Goal: Task Accomplishment & Management: Complete application form

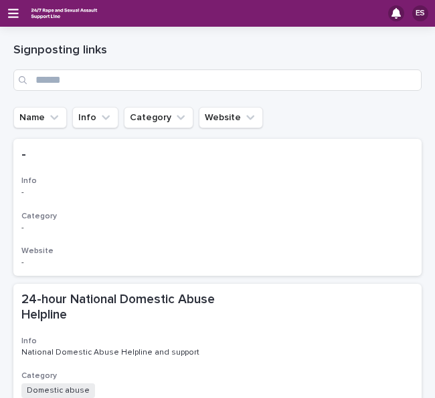
scroll to position [1403, 0]
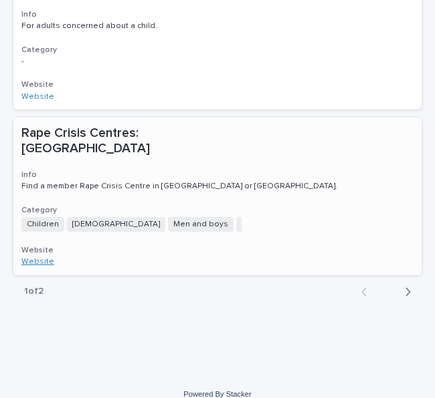
click at [37, 258] on link "Website" at bounding box center [37, 262] width 33 height 8
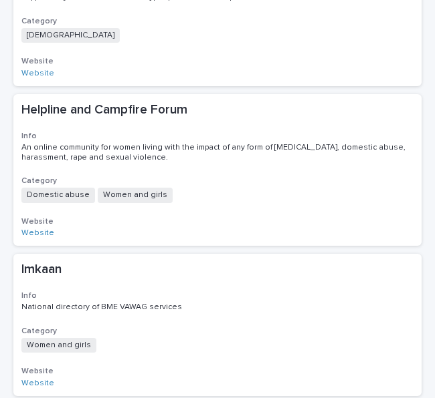
scroll to position [921, 0]
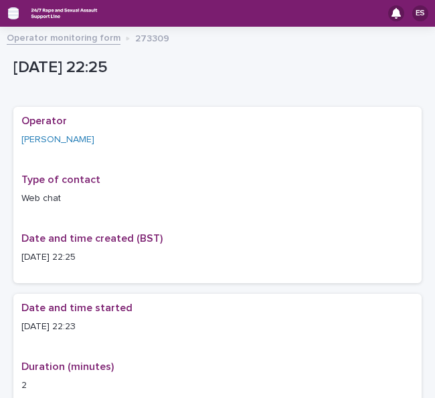
click at [14, 14] on icon "button" at bounding box center [13, 13] width 11 height 9
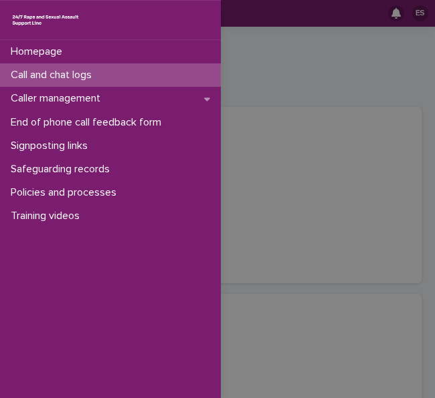
click at [49, 69] on p "Call and chat logs" at bounding box center [53, 75] width 97 height 13
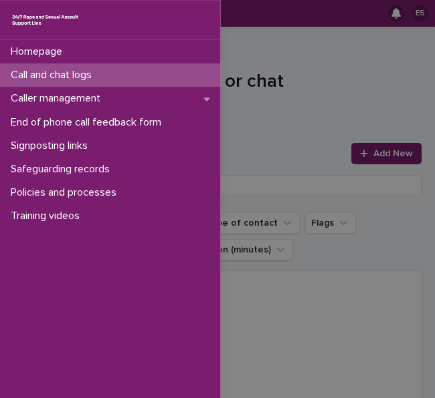
click at [338, 68] on div "Homepage Call and chat logs Caller management End of phone call feedback form S…" at bounding box center [217, 199] width 435 height 398
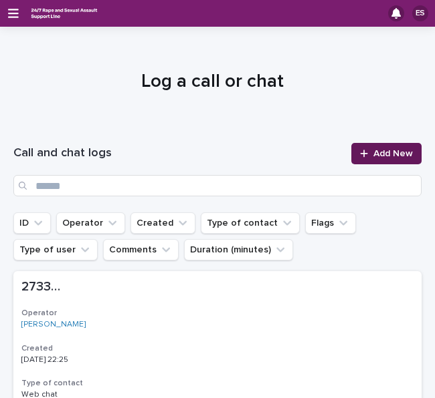
click at [362, 160] on link "Add New" at bounding box center [386, 153] width 70 height 21
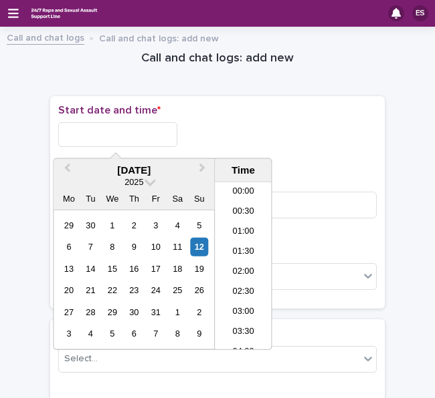
scroll to position [796, 0]
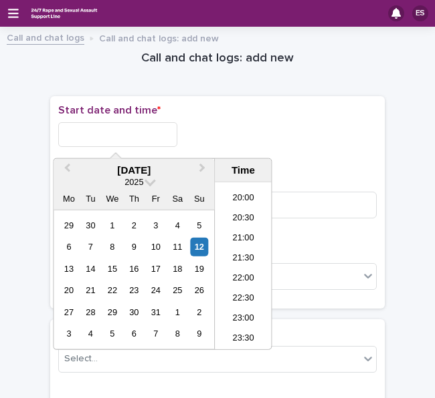
click at [142, 136] on input "text" at bounding box center [117, 134] width 119 height 25
click at [237, 279] on li "22:00" at bounding box center [243, 279] width 57 height 20
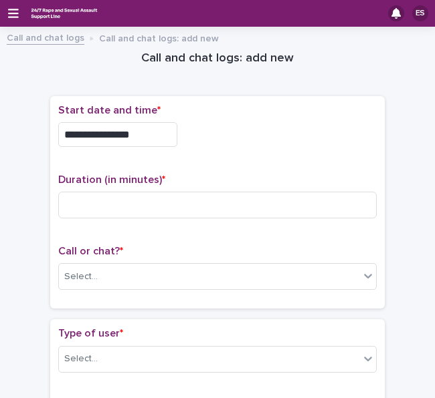
click at [159, 134] on input "**********" at bounding box center [117, 134] width 119 height 25
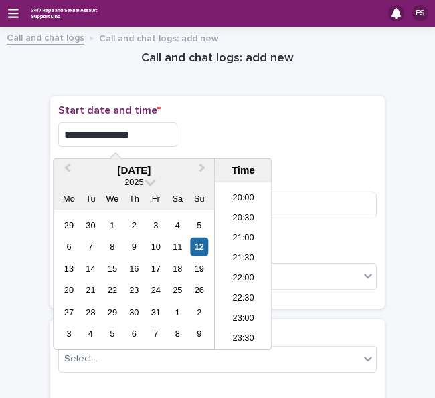
type input "**********"
click at [254, 114] on p "Start date and time *" at bounding box center [217, 110] width 318 height 13
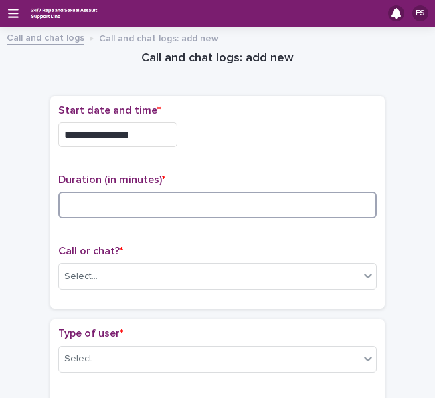
click at [82, 203] on input at bounding box center [217, 205] width 318 height 27
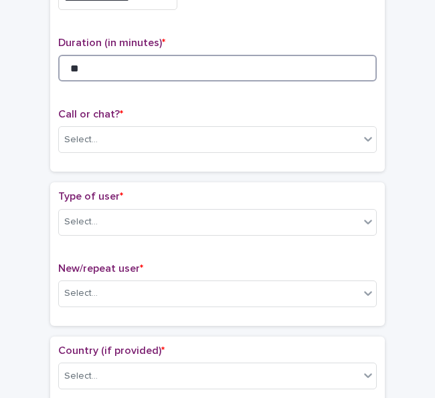
type input "*"
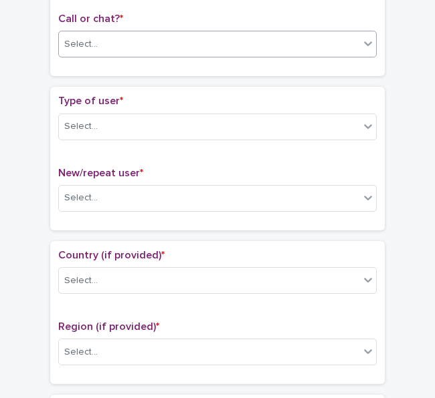
type input "**"
click at [98, 38] on div "Select..." at bounding box center [209, 44] width 300 height 22
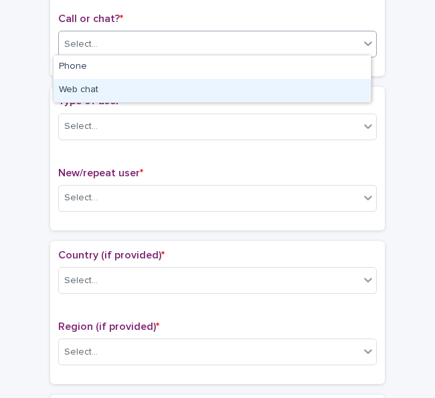
click at [87, 87] on div "Web chat" at bounding box center [211, 90] width 317 height 23
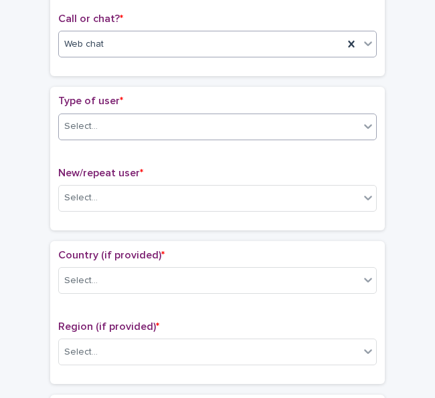
click at [83, 122] on div "Select..." at bounding box center [80, 127] width 33 height 14
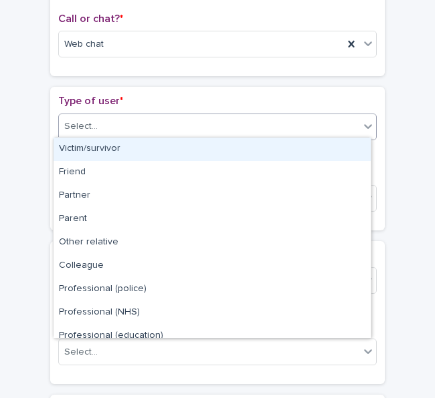
click at [98, 142] on div "Victim/survivor" at bounding box center [211, 149] width 317 height 23
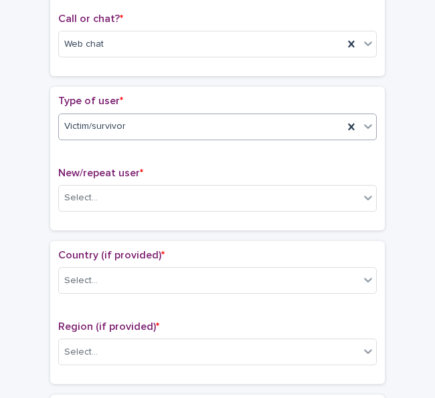
scroll to position [294, 0]
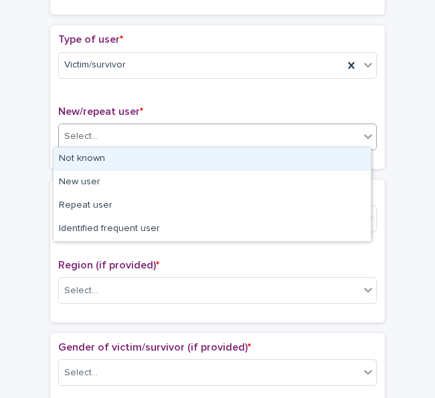
click at [94, 142] on div "Select..." at bounding box center [209, 137] width 300 height 22
click at [103, 152] on div "Not known" at bounding box center [211, 159] width 317 height 23
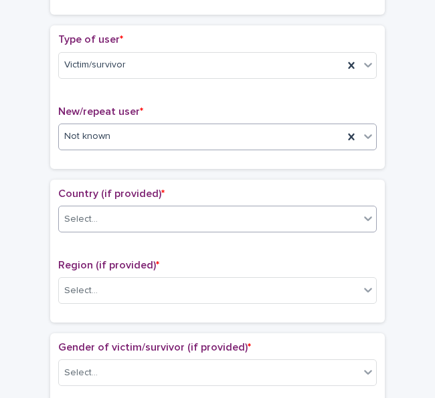
click at [58, 227] on div "Select..." at bounding box center [217, 219] width 318 height 27
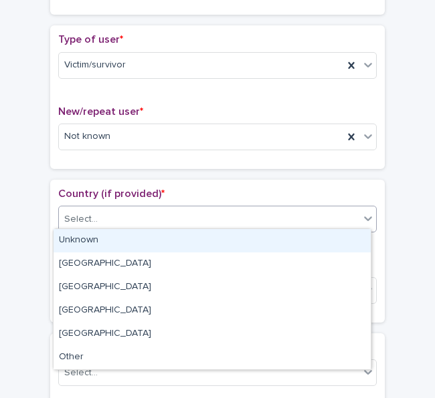
click at [96, 236] on div "Unknown" at bounding box center [211, 240] width 317 height 23
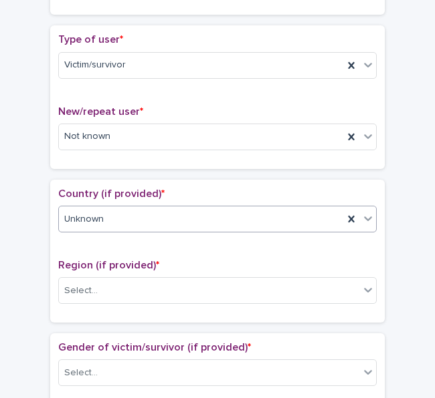
scroll to position [381, 0]
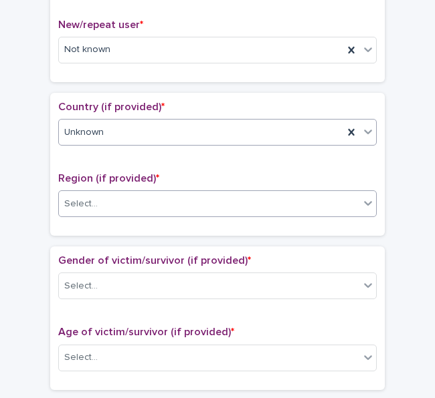
click at [90, 198] on div "Select..." at bounding box center [80, 204] width 33 height 14
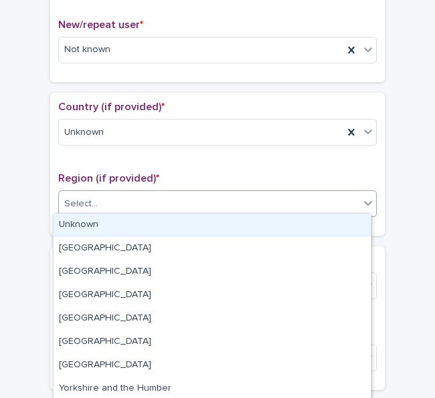
click at [107, 220] on div "Unknown" at bounding box center [211, 225] width 317 height 23
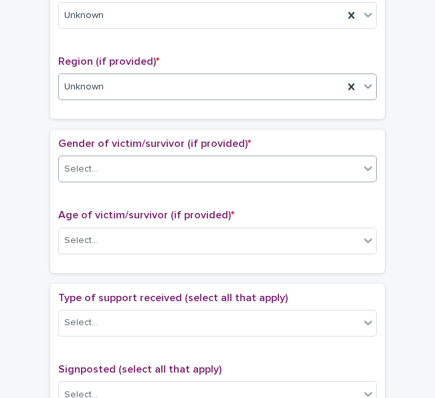
scroll to position [499, 0]
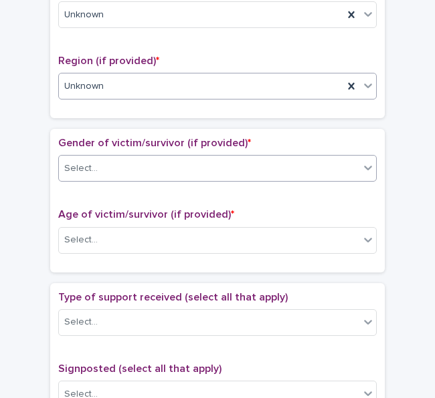
click at [99, 166] on div "Select..." at bounding box center [209, 169] width 300 height 22
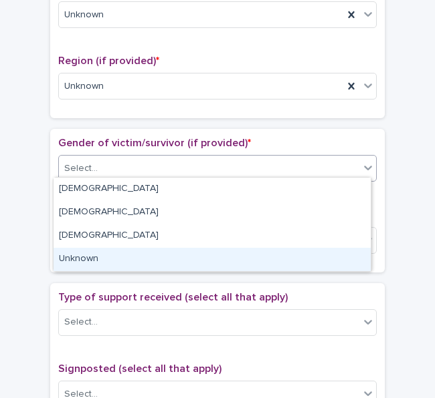
click at [103, 257] on div "Unknown" at bounding box center [211, 259] width 317 height 23
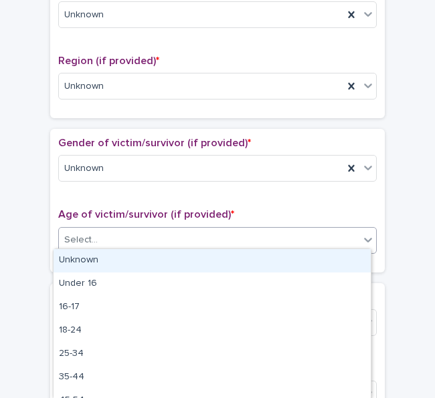
click at [88, 241] on div "Select..." at bounding box center [80, 240] width 33 height 14
click at [106, 259] on div "Unknown" at bounding box center [211, 260] width 317 height 23
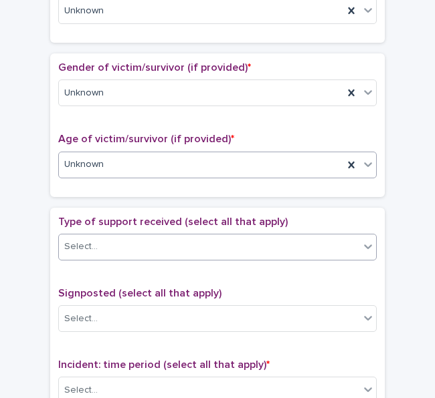
scroll to position [575, 0]
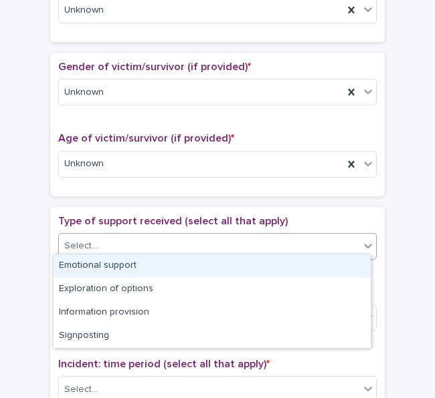
click at [97, 247] on div "Select..." at bounding box center [209, 246] width 300 height 22
click at [118, 256] on div "Emotional support" at bounding box center [211, 266] width 317 height 23
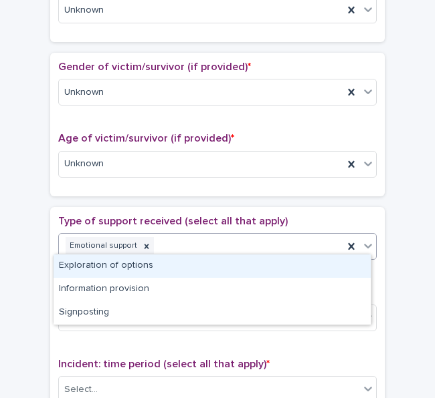
click at [201, 241] on div "Emotional support" at bounding box center [201, 246] width 284 height 23
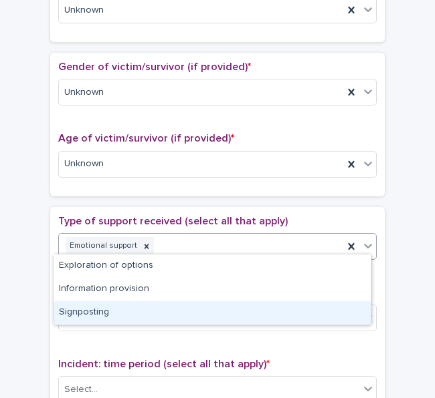
click at [99, 308] on div "Signposting" at bounding box center [211, 313] width 317 height 23
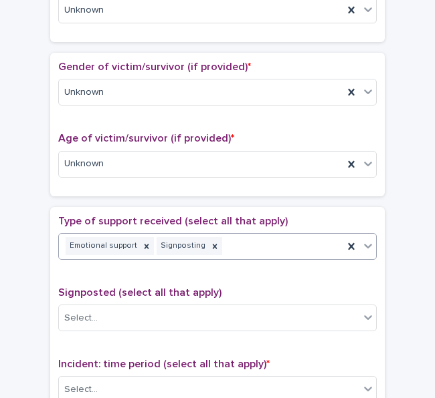
scroll to position [658, 0]
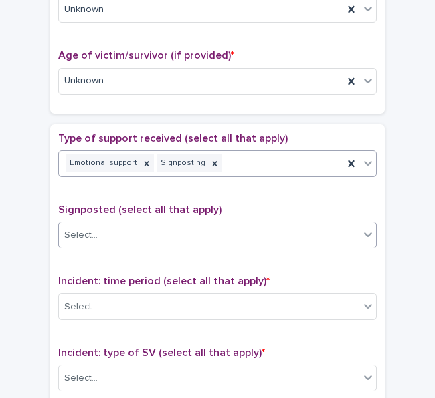
click at [116, 231] on div "Select..." at bounding box center [209, 236] width 300 height 22
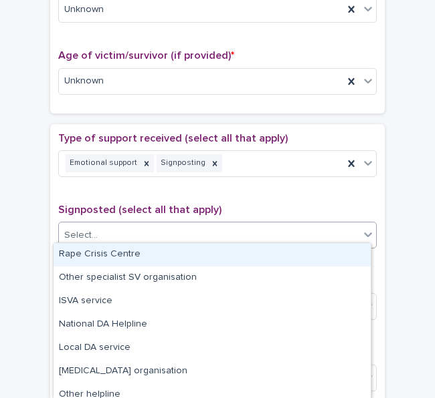
click at [127, 252] on div "Rape Crisis Centre" at bounding box center [211, 254] width 317 height 23
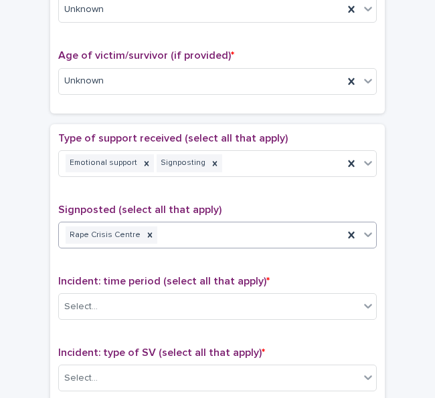
scroll to position [705, 0]
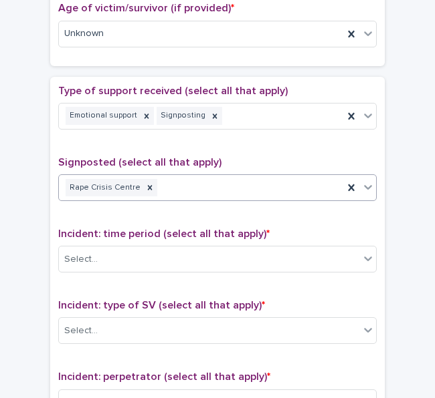
click at [212, 185] on div "Rape Crisis Centre" at bounding box center [201, 187] width 284 height 23
click at [187, 190] on div "Rape Crisis Centre" at bounding box center [201, 187] width 284 height 23
click at [197, 176] on div "Rape Crisis Centre" at bounding box center [201, 187] width 284 height 23
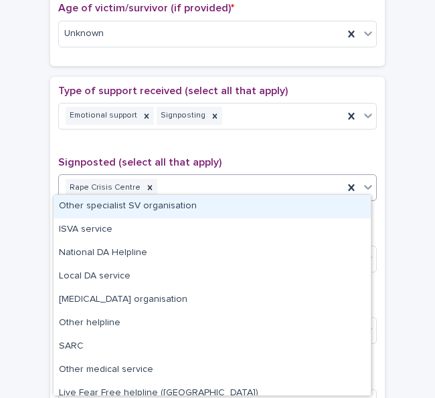
click at [160, 199] on div "Other specialist SV organisation" at bounding box center [211, 206] width 317 height 23
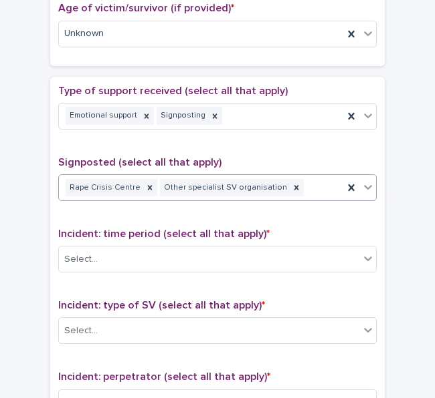
scroll to position [787, 0]
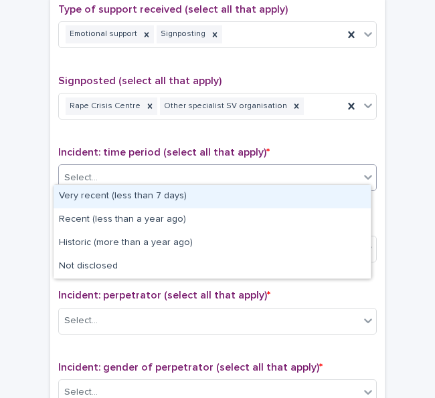
click at [108, 182] on div "Select..." at bounding box center [209, 178] width 300 height 22
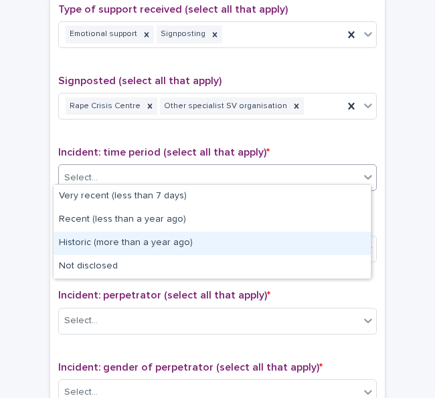
click at [108, 239] on div "Historic (more than a year ago)" at bounding box center [211, 243] width 317 height 23
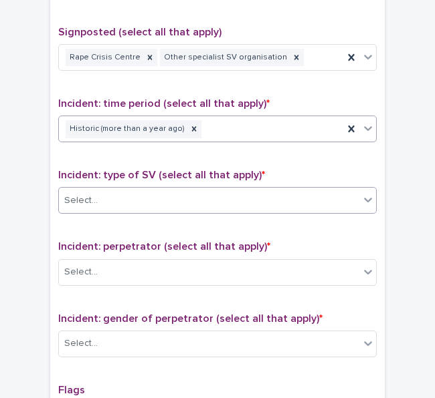
scroll to position [836, 0]
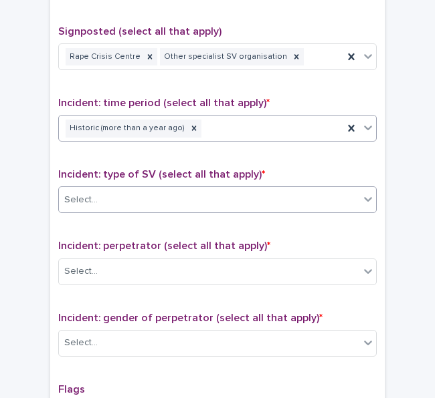
click at [94, 203] on div "Select..." at bounding box center [209, 200] width 300 height 22
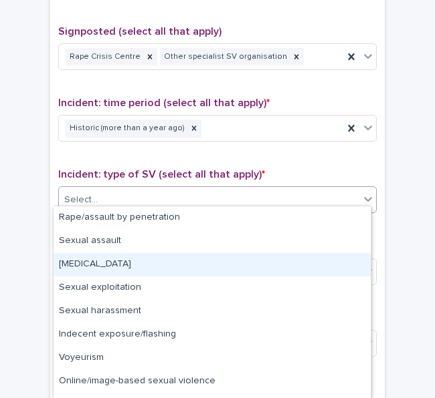
click at [127, 255] on div "Child sexual abuse" at bounding box center [211, 264] width 317 height 23
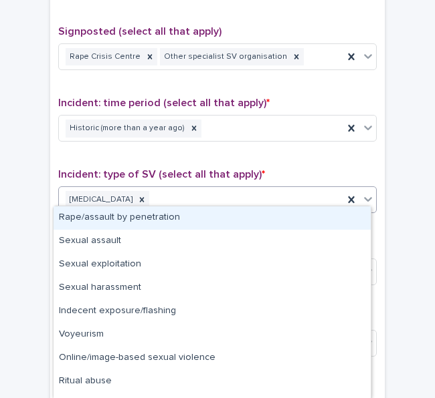
click at [214, 189] on div "Child sexual abuse" at bounding box center [201, 200] width 284 height 23
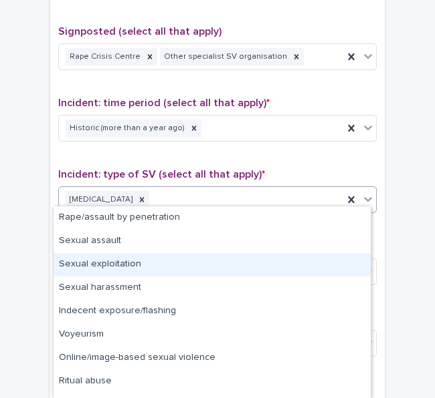
scroll to position [19, 0]
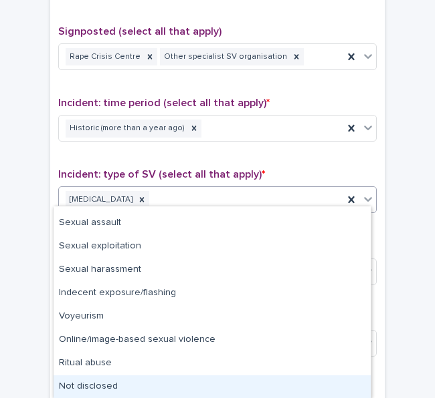
click at [114, 383] on div "Not disclosed" at bounding box center [211, 387] width 317 height 23
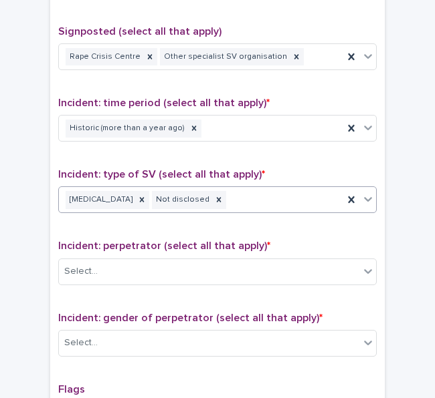
scroll to position [887, 0]
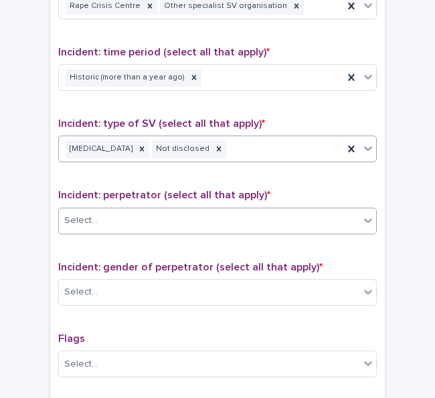
click at [127, 217] on div "Select..." at bounding box center [209, 221] width 300 height 22
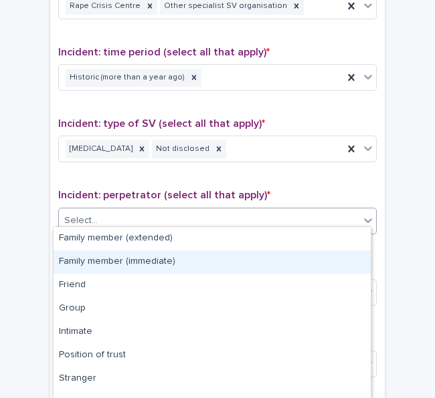
click at [152, 260] on div "Family member (immediate)" at bounding box center [211, 262] width 317 height 23
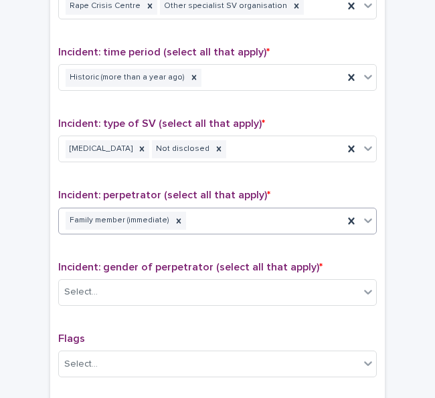
click at [229, 213] on div "Family member (immediate)" at bounding box center [201, 220] width 284 height 23
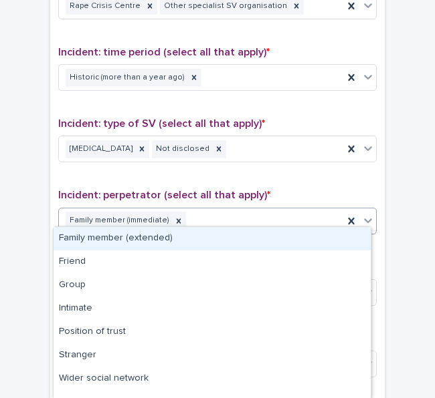
click at [181, 237] on div "Family member (extended)" at bounding box center [211, 238] width 317 height 23
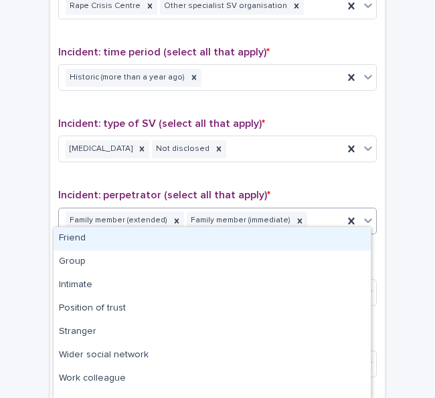
click at [310, 209] on div "Family member (extended) Family member (immediate)" at bounding box center [201, 220] width 284 height 23
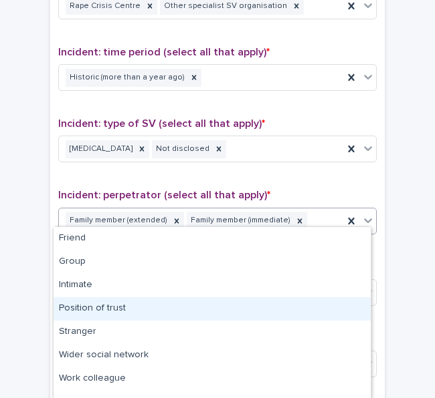
scroll to position [39, 0]
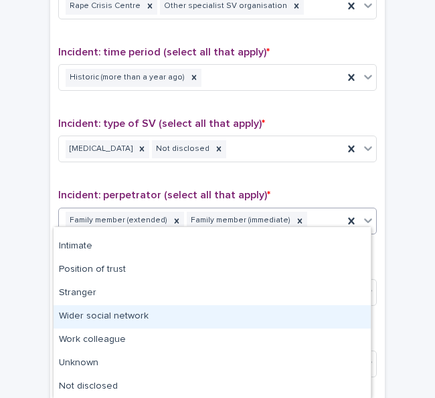
click at [131, 315] on div "Wider social network" at bounding box center [211, 317] width 317 height 23
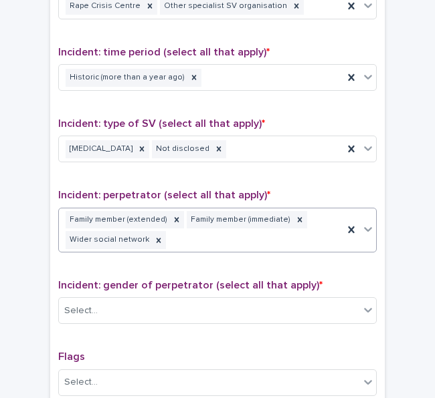
scroll to position [987, 0]
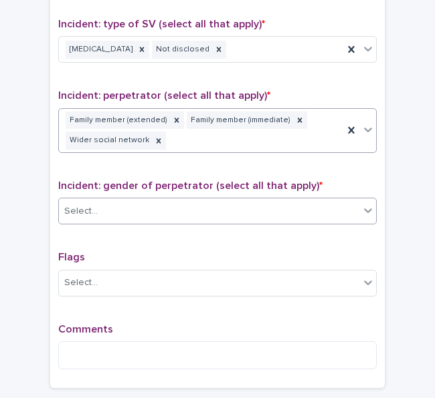
click at [112, 207] on div "Select..." at bounding box center [209, 212] width 300 height 22
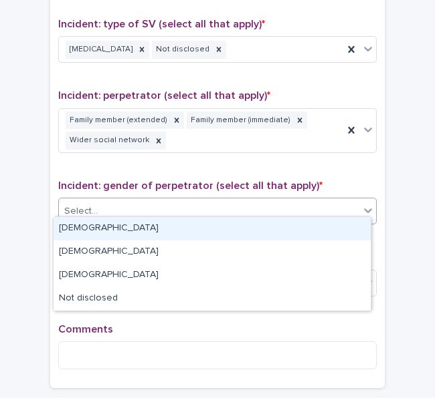
click at [121, 231] on div "Male" at bounding box center [211, 228] width 317 height 23
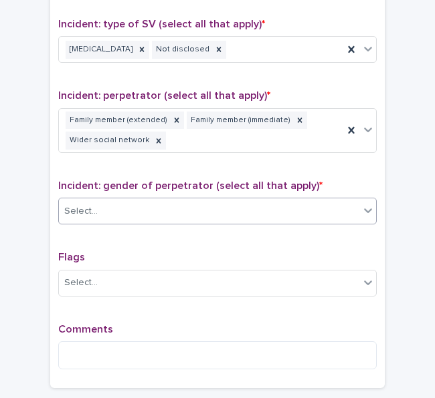
scroll to position [1062, 0]
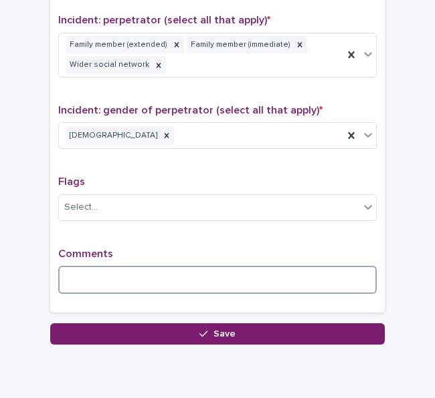
click at [83, 268] on textarea at bounding box center [217, 280] width 318 height 28
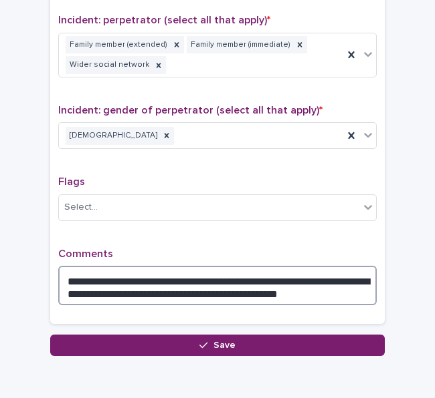
click at [89, 284] on textarea "**********" at bounding box center [217, 285] width 318 height 39
drag, startPoint x: 327, startPoint y: 283, endPoint x: 241, endPoint y: 281, distance: 86.3
click at [241, 281] on textarea "**********" at bounding box center [217, 285] width 318 height 39
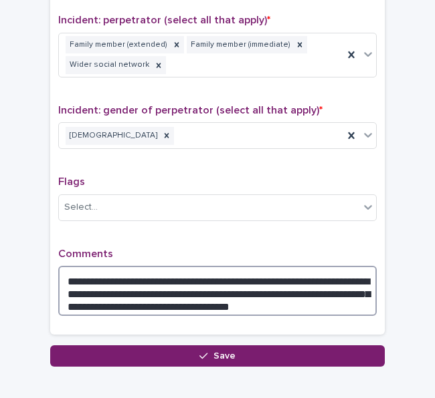
click at [241, 300] on textarea "**********" at bounding box center [217, 291] width 318 height 50
click at [316, 291] on textarea "**********" at bounding box center [217, 291] width 318 height 50
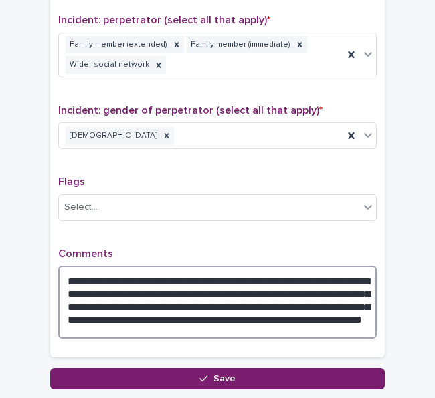
click at [143, 316] on textarea "**********" at bounding box center [217, 302] width 318 height 73
drag, startPoint x: 273, startPoint y: 306, endPoint x: 190, endPoint y: 302, distance: 83.0
click at [190, 302] on textarea "**********" at bounding box center [217, 302] width 318 height 73
drag, startPoint x: 191, startPoint y: 320, endPoint x: 36, endPoint y: 264, distance: 164.1
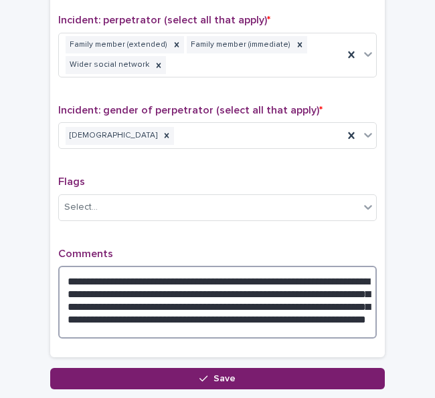
type textarea "**********"
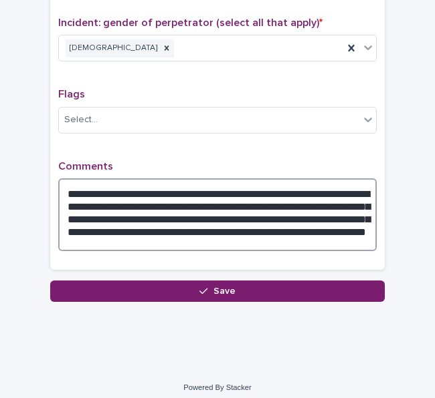
click at [161, 195] on textarea "**********" at bounding box center [217, 214] width 318 height 73
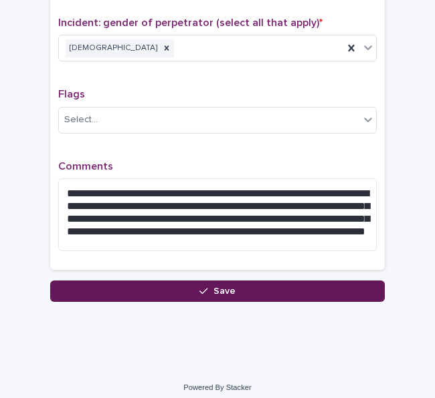
click at [124, 282] on button "Save" at bounding box center [217, 291] width 334 height 21
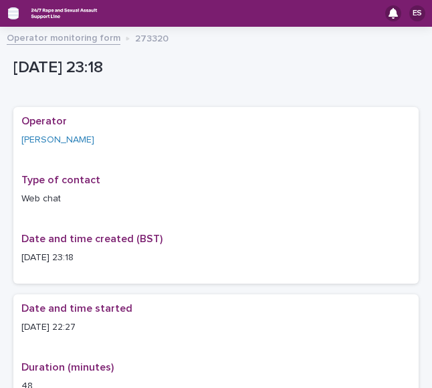
click at [15, 13] on icon "button" at bounding box center [13, 13] width 11 height 9
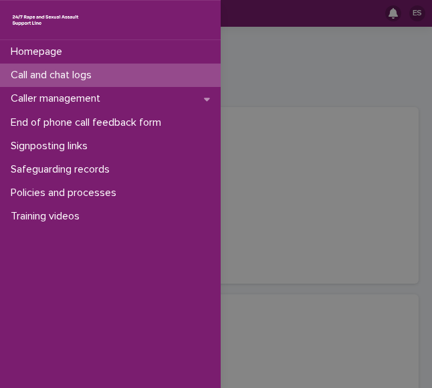
click at [63, 75] on p "Call and chat logs" at bounding box center [53, 75] width 97 height 13
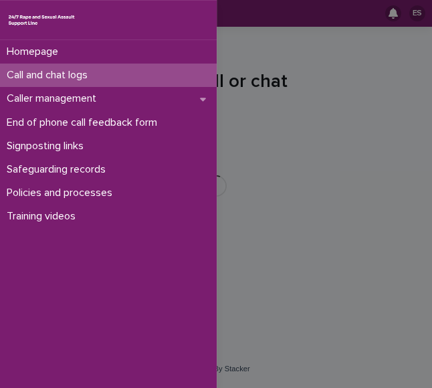
click at [279, 82] on div "Homepage Call and chat logs Caller management End of phone call feedback form S…" at bounding box center [216, 194] width 432 height 388
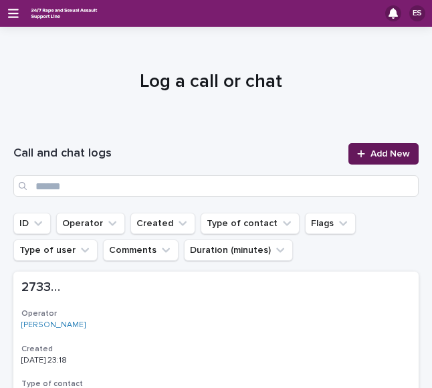
click at [370, 153] on span "Add New" at bounding box center [389, 153] width 39 height 9
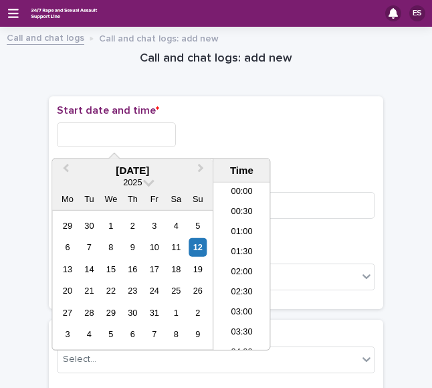
click at [85, 138] on input "text" at bounding box center [116, 134] width 119 height 25
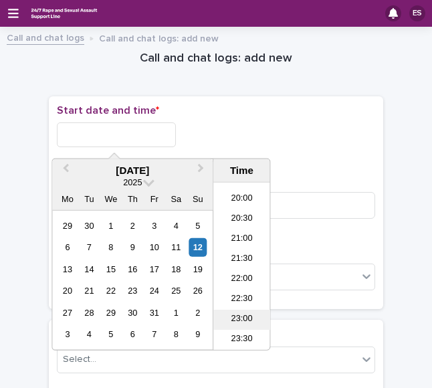
click at [230, 316] on li "23:00" at bounding box center [241, 320] width 57 height 20
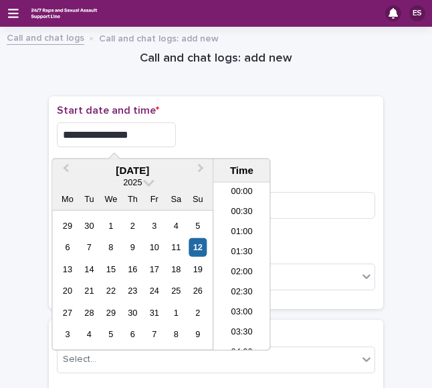
click at [153, 131] on input "**********" at bounding box center [116, 134] width 119 height 25
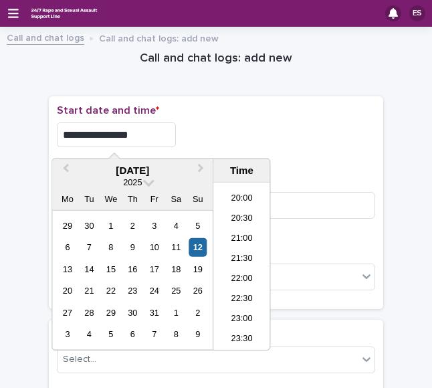
type input "**********"
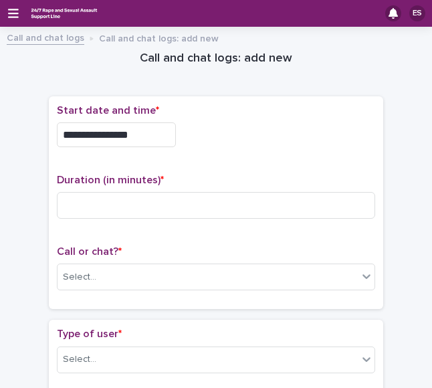
click at [211, 127] on div "**********" at bounding box center [216, 134] width 318 height 25
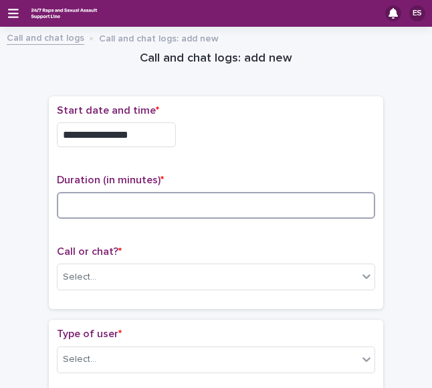
click at [76, 204] on input at bounding box center [216, 205] width 318 height 27
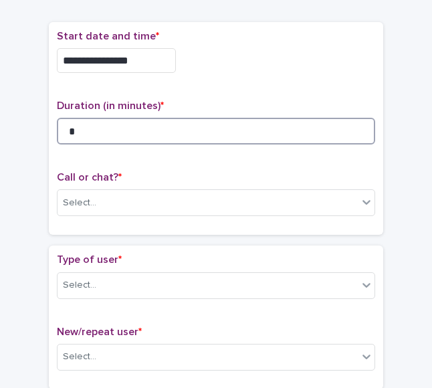
scroll to position [75, 0]
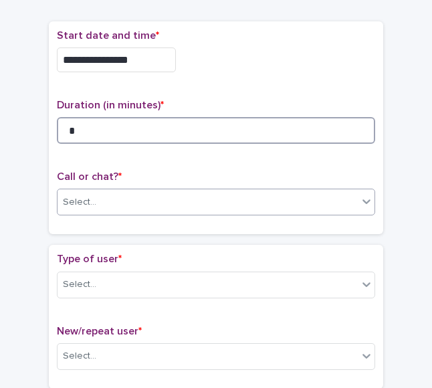
type input "*"
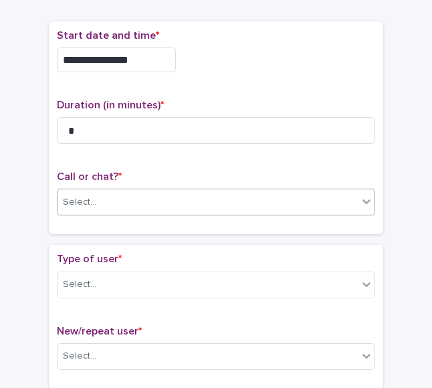
click at [94, 199] on div "Select..." at bounding box center [207, 202] width 300 height 22
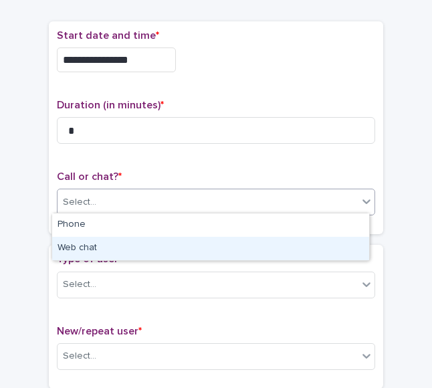
click at [90, 239] on div "Web chat" at bounding box center [210, 248] width 317 height 23
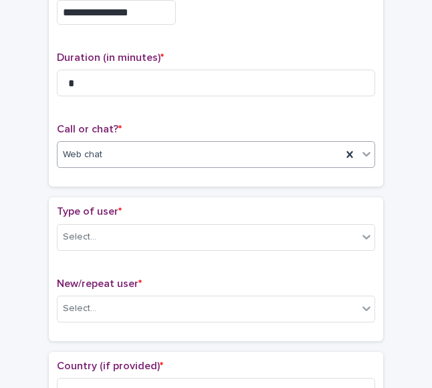
scroll to position [123, 0]
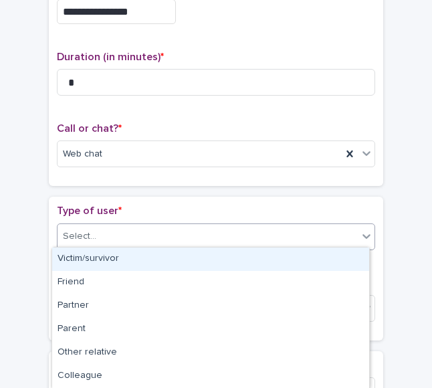
click at [120, 320] on body "**********" at bounding box center [216, 194] width 432 height 388
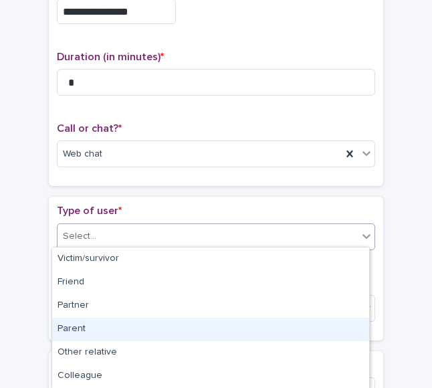
scroll to position [210, 0]
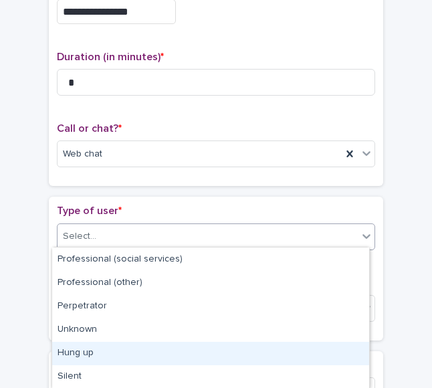
click at [82, 348] on div "Hung up" at bounding box center [210, 353] width 317 height 23
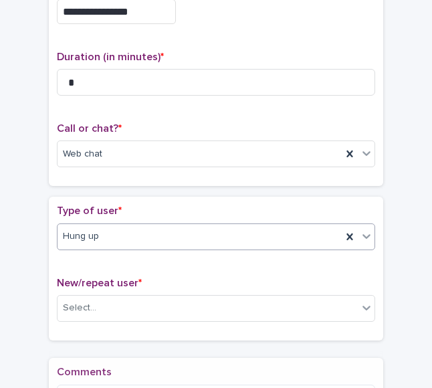
scroll to position [275, 0]
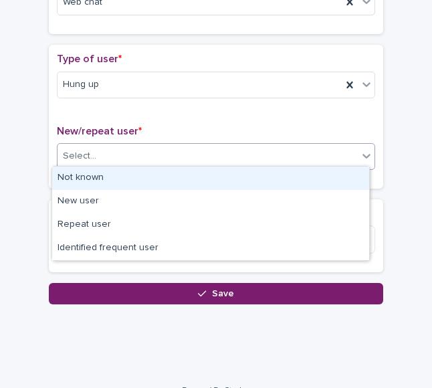
drag, startPoint x: 100, startPoint y: 153, endPoint x: 89, endPoint y: 181, distance: 30.3
click at [89, 181] on body "**********" at bounding box center [216, 194] width 432 height 388
click at [89, 181] on div "Not known" at bounding box center [210, 177] width 317 height 23
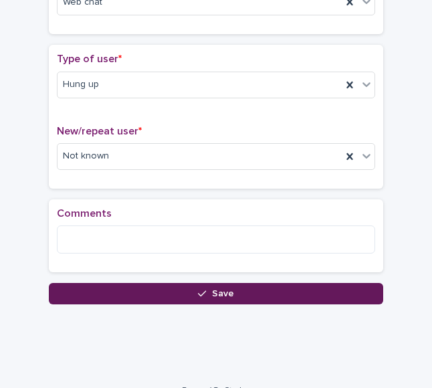
click at [102, 288] on button "Save" at bounding box center [216, 293] width 334 height 21
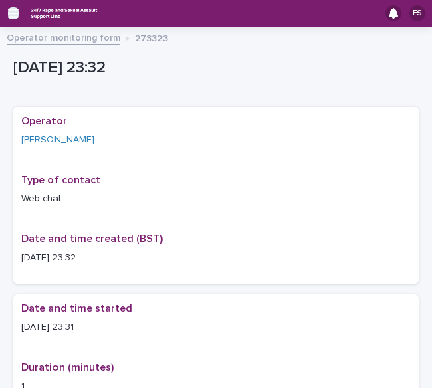
click at [12, 14] on icon "button" at bounding box center [13, 13] width 11 height 9
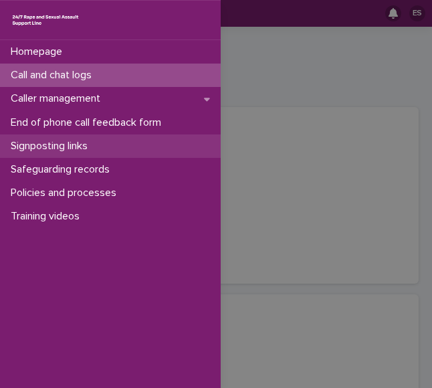
click at [58, 148] on p "Signposting links" at bounding box center [51, 146] width 93 height 13
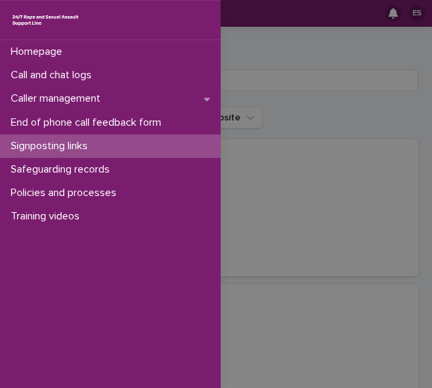
click at [279, 76] on div "Homepage Call and chat logs Caller management End of phone call feedback form S…" at bounding box center [216, 194] width 432 height 388
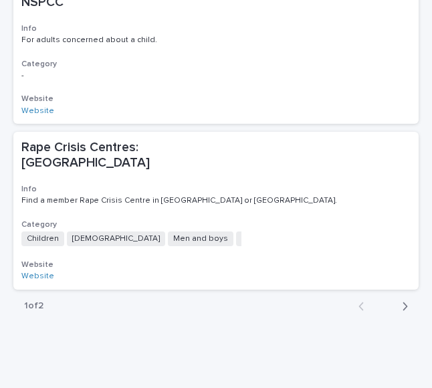
scroll to position [1389, 0]
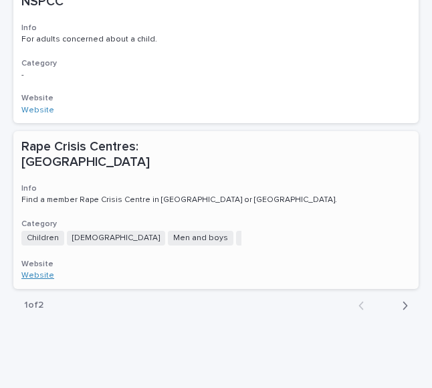
click at [43, 271] on link "Website" at bounding box center [37, 275] width 33 height 8
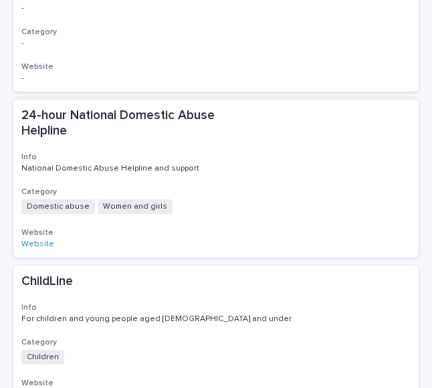
scroll to position [0, 0]
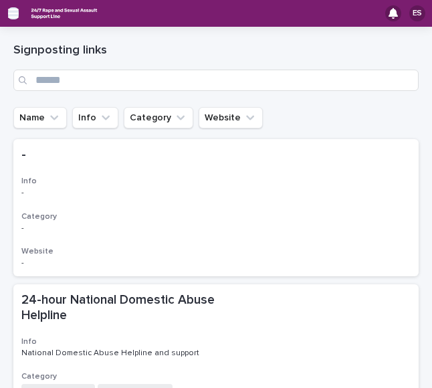
click at [12, 14] on icon "button" at bounding box center [13, 13] width 11 height 9
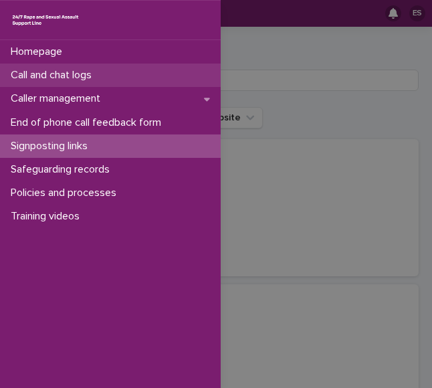
click at [57, 70] on p "Call and chat logs" at bounding box center [53, 75] width 97 height 13
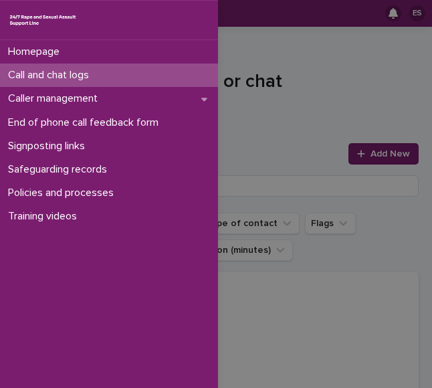
click at [278, 75] on div "Homepage Call and chat logs Caller management End of phone call feedback form S…" at bounding box center [216, 194] width 432 height 388
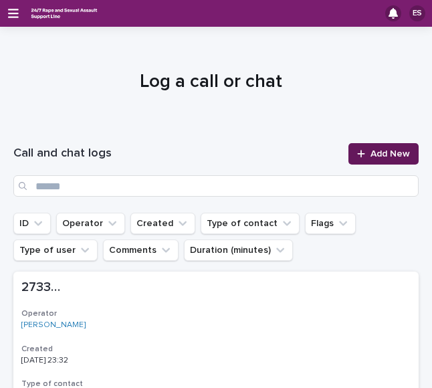
click at [363, 144] on link "Add New" at bounding box center [383, 153] width 70 height 21
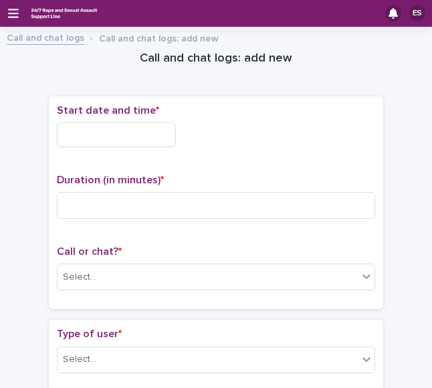
click at [82, 121] on div "Start date and time *" at bounding box center [216, 130] width 318 height 53
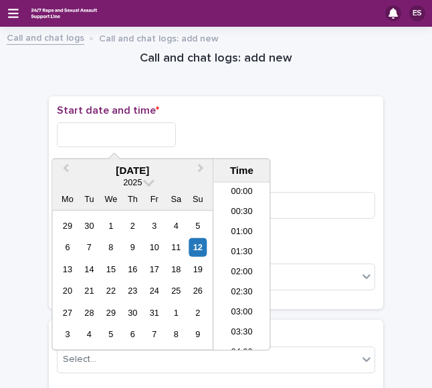
click at [86, 128] on input "text" at bounding box center [116, 134] width 119 height 25
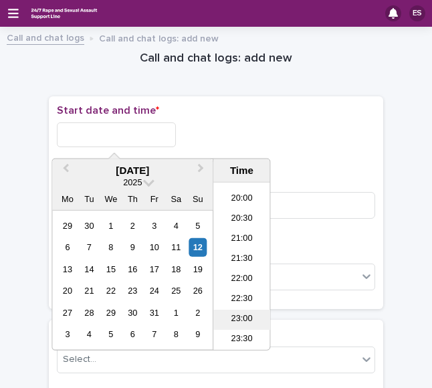
click at [237, 311] on li "23:00" at bounding box center [241, 320] width 57 height 20
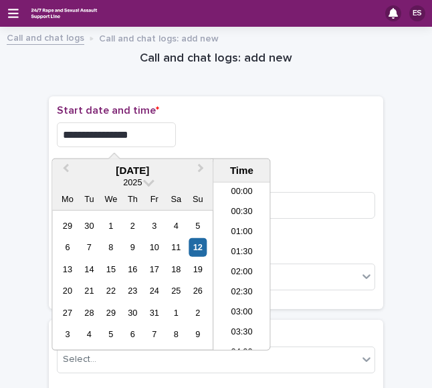
click at [152, 138] on input "**********" at bounding box center [116, 134] width 119 height 25
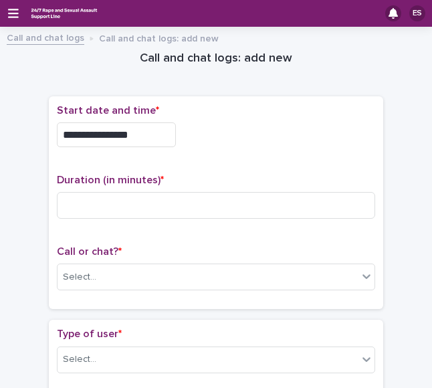
click at [250, 130] on div "**********" at bounding box center [216, 134] width 318 height 25
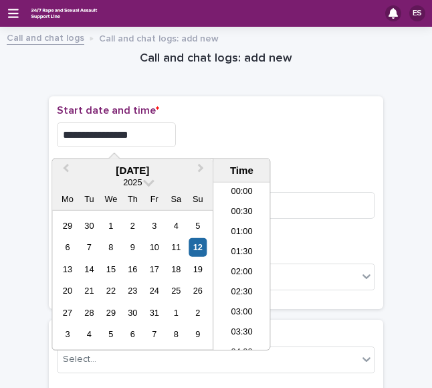
click at [143, 136] on input "**********" at bounding box center [116, 134] width 119 height 25
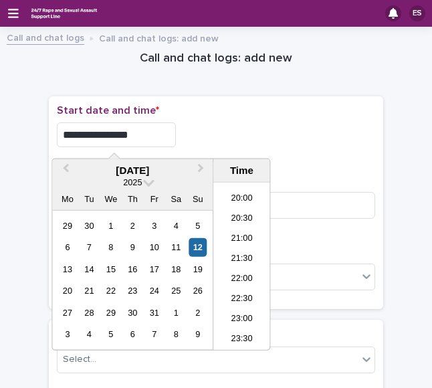
type input "**********"
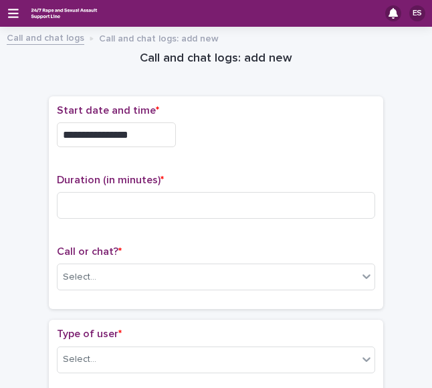
click at [214, 128] on div "**********" at bounding box center [216, 134] width 318 height 25
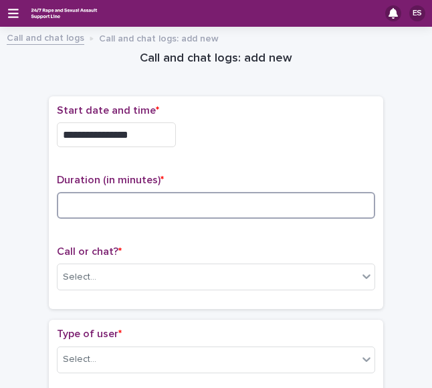
click at [88, 204] on input at bounding box center [216, 205] width 318 height 27
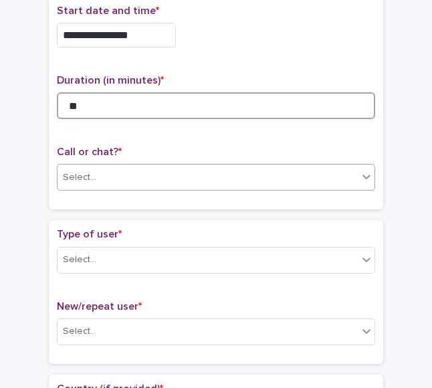
type input "**"
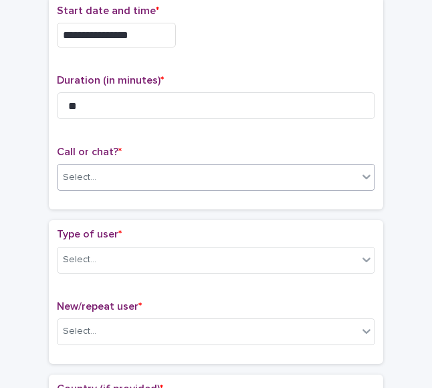
click at [86, 184] on div "Select..." at bounding box center [207, 177] width 300 height 22
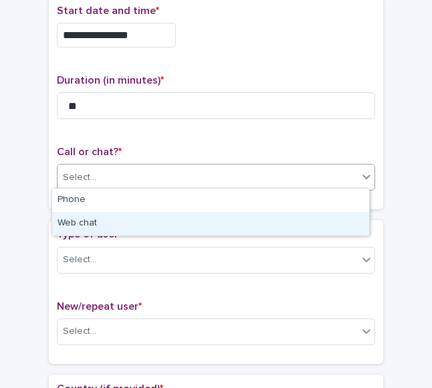
click at [93, 221] on div "Web chat" at bounding box center [210, 223] width 317 height 23
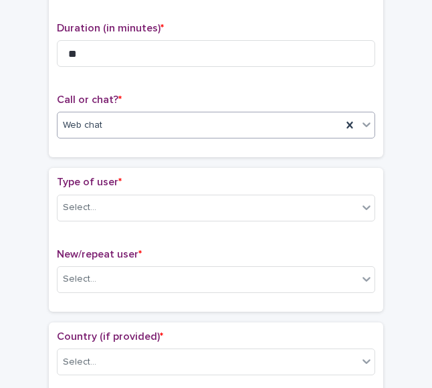
scroll to position [153, 0]
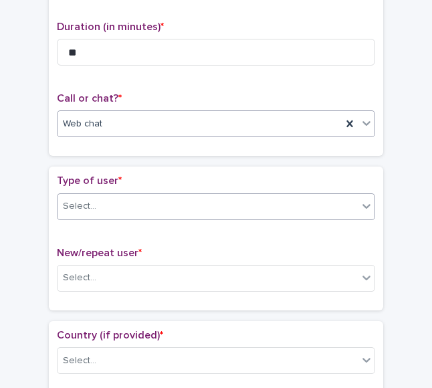
click at [94, 197] on div "Select..." at bounding box center [207, 206] width 300 height 22
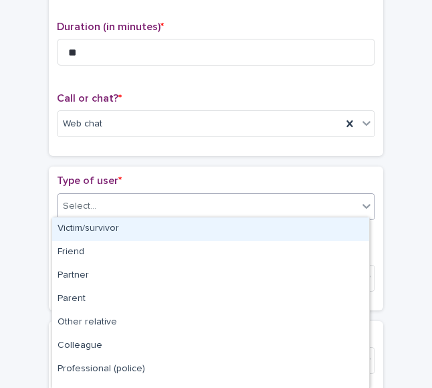
click at [114, 226] on div "Victim/survivor" at bounding box center [210, 228] width 317 height 23
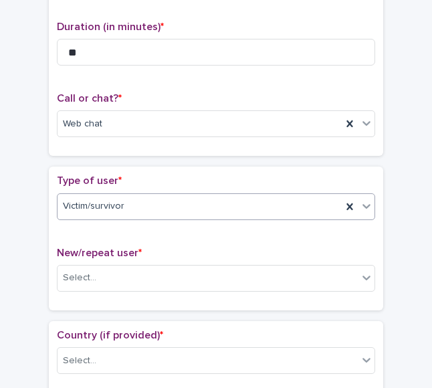
scroll to position [221, 0]
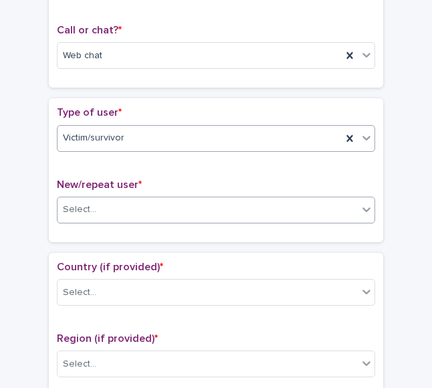
click at [99, 209] on div "Select..." at bounding box center [207, 210] width 300 height 22
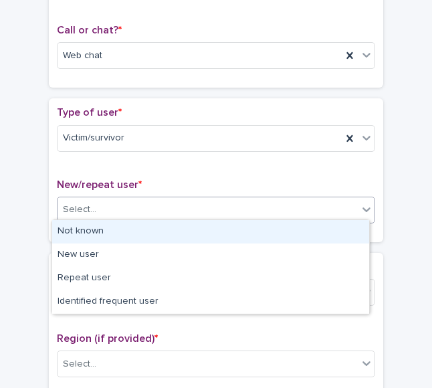
click at [115, 233] on div "Not known" at bounding box center [210, 231] width 317 height 23
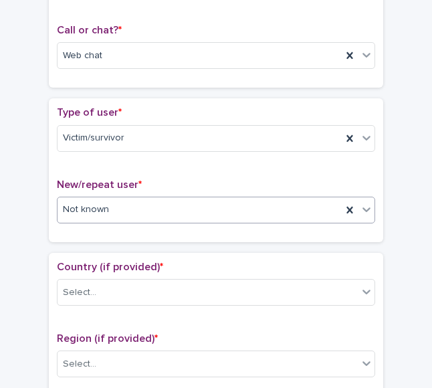
scroll to position [293, 0]
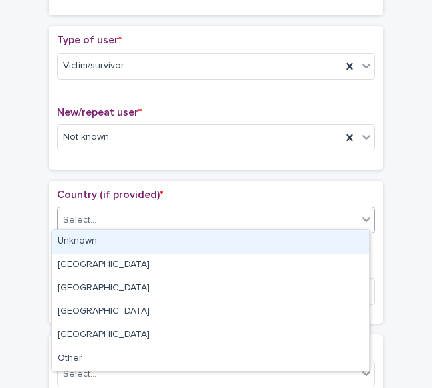
click at [104, 213] on div "Select..." at bounding box center [207, 220] width 300 height 22
click at [120, 236] on div "Unknown" at bounding box center [210, 241] width 317 height 23
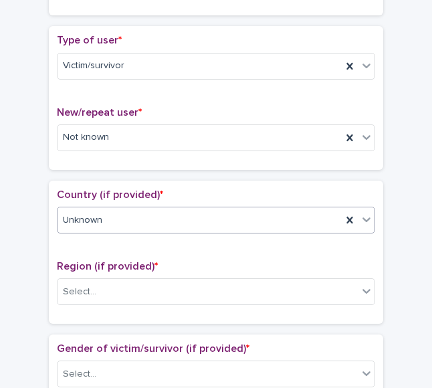
scroll to position [366, 0]
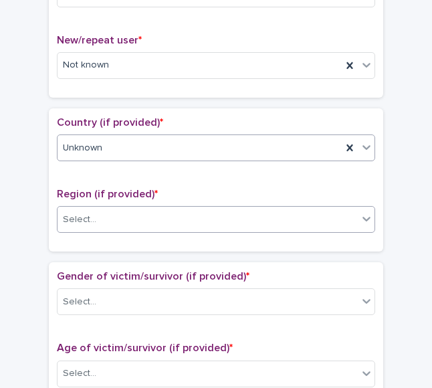
click at [108, 219] on div "Select..." at bounding box center [207, 220] width 300 height 22
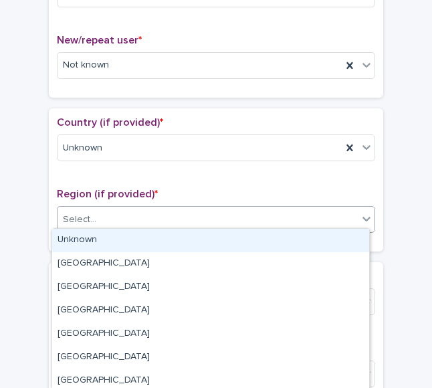
click at [120, 240] on div "Unknown" at bounding box center [210, 240] width 317 height 23
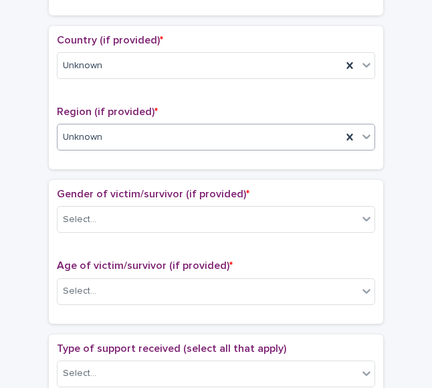
scroll to position [454, 0]
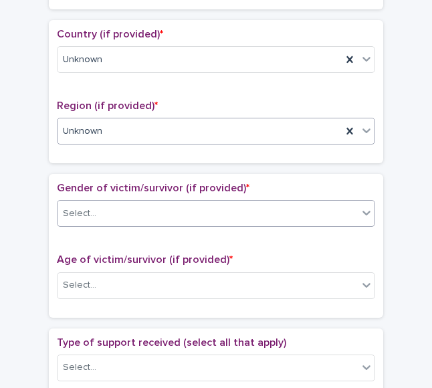
click at [116, 204] on div "Select..." at bounding box center [207, 214] width 300 height 22
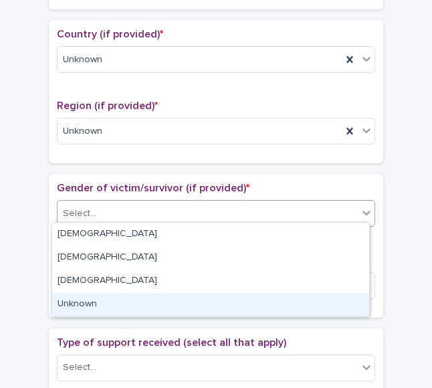
click at [95, 304] on div "Unknown" at bounding box center [210, 304] width 317 height 23
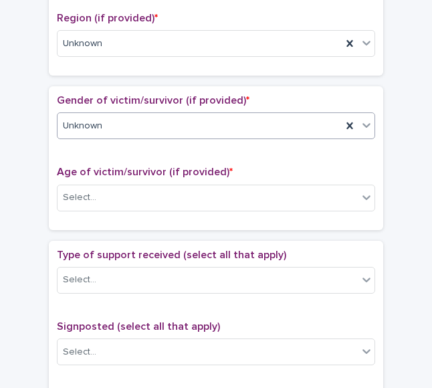
scroll to position [542, 0]
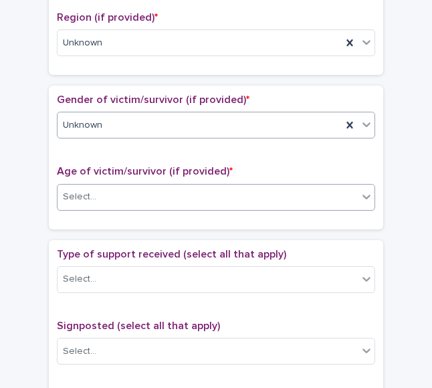
click at [83, 195] on div "Select..." at bounding box center [79, 197] width 33 height 14
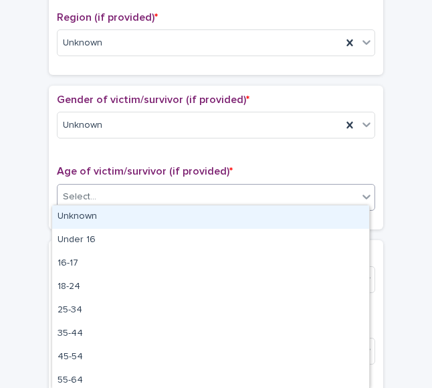
click at [106, 218] on div "Unknown" at bounding box center [210, 216] width 317 height 23
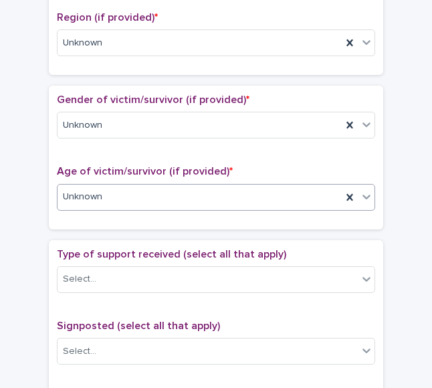
scroll to position [632, 0]
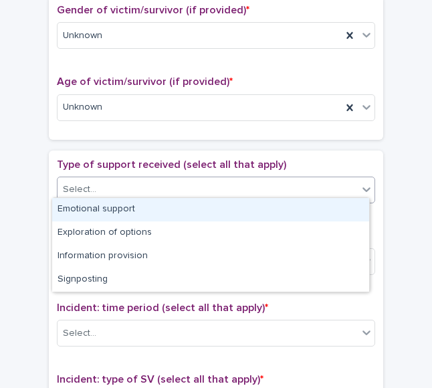
click at [86, 187] on div "Select..." at bounding box center [79, 190] width 33 height 14
click at [115, 202] on div "Emotional support" at bounding box center [210, 209] width 317 height 23
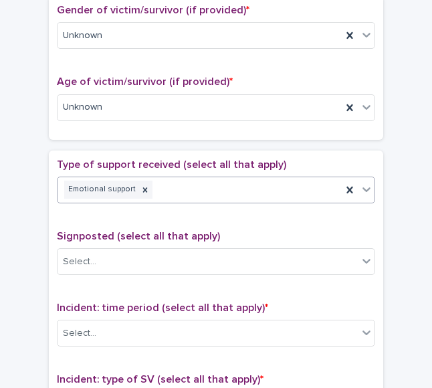
click at [204, 183] on div "Emotional support" at bounding box center [199, 189] width 284 height 23
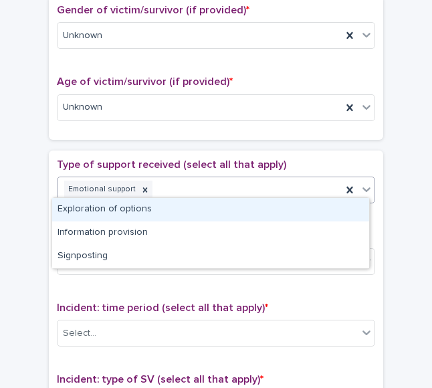
click at [136, 211] on div "Exploration of options" at bounding box center [210, 209] width 317 height 23
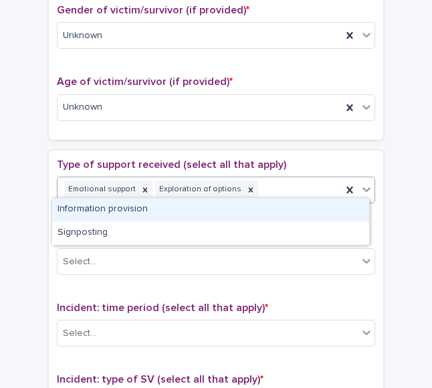
click at [283, 184] on div "Emotional support Exploration of options" at bounding box center [199, 189] width 284 height 23
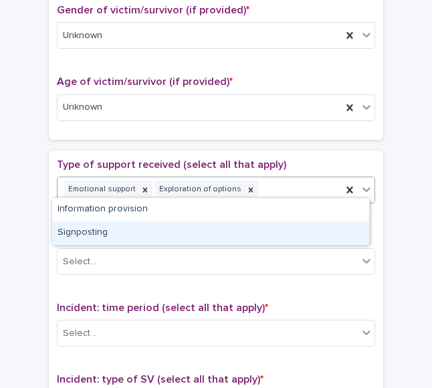
click at [142, 233] on div "Signposting" at bounding box center [210, 232] width 317 height 23
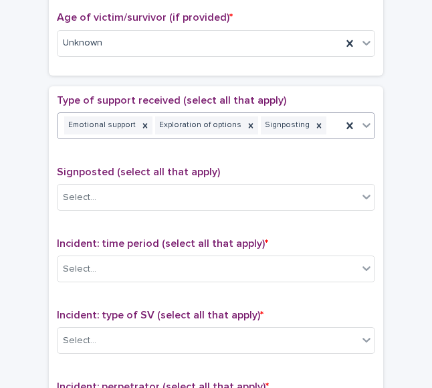
scroll to position [697, 0]
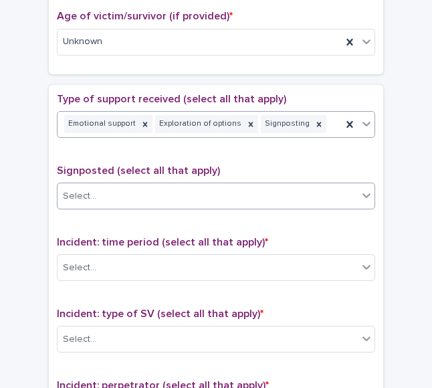
click at [104, 197] on div "Select..." at bounding box center [207, 196] width 300 height 22
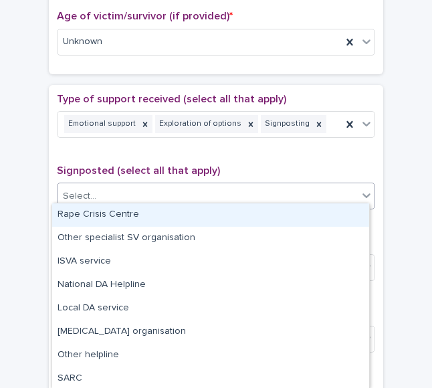
click at [124, 214] on div "Rape Crisis Centre" at bounding box center [210, 214] width 317 height 23
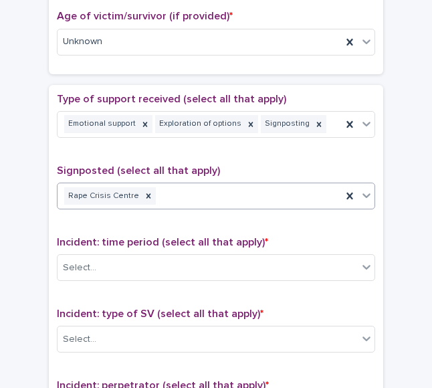
click at [217, 189] on div "Rape Crisis Centre" at bounding box center [199, 196] width 284 height 23
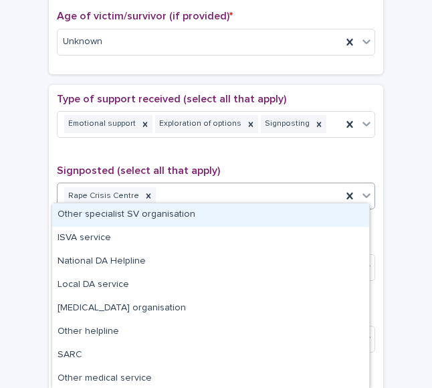
click at [164, 212] on div "Other specialist SV organisation" at bounding box center [210, 214] width 317 height 23
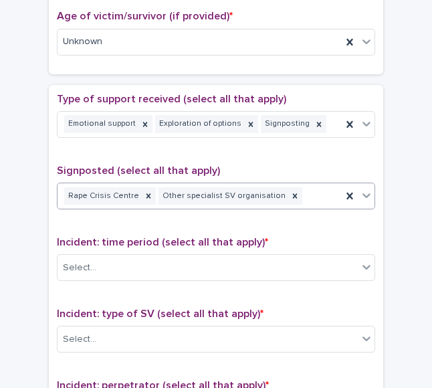
scroll to position [769, 0]
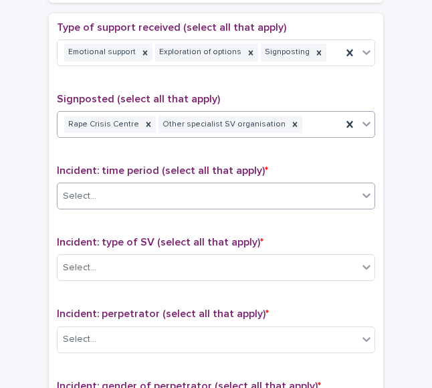
click at [108, 197] on div "Select..." at bounding box center [207, 196] width 300 height 22
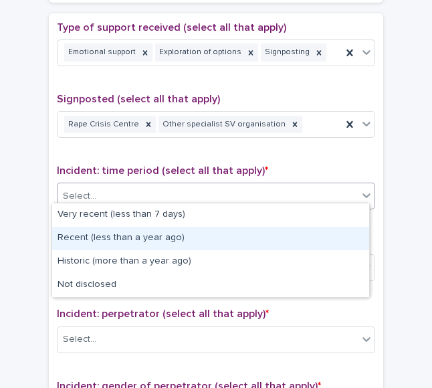
click at [106, 240] on div "Recent (less than a year ago)" at bounding box center [210, 238] width 317 height 23
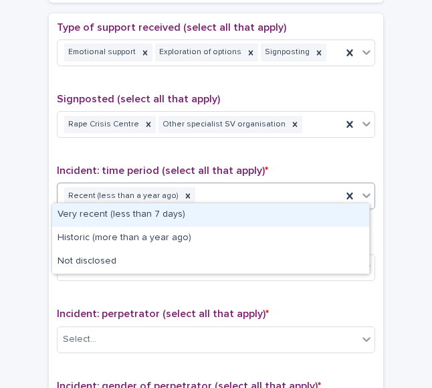
click at [238, 196] on div "Recent (less than a year ago)" at bounding box center [199, 196] width 284 height 23
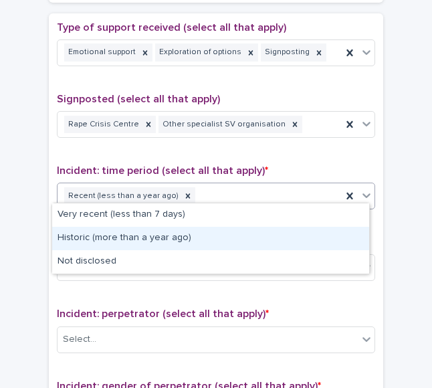
click at [159, 239] on div "Historic (more than a year ago)" at bounding box center [210, 238] width 317 height 23
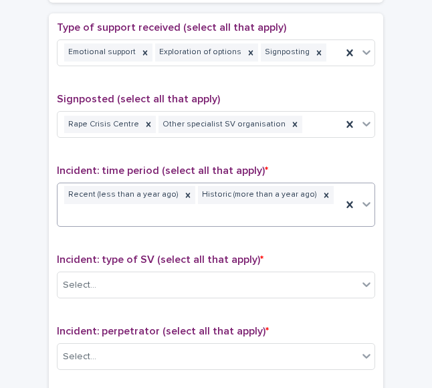
scroll to position [854, 0]
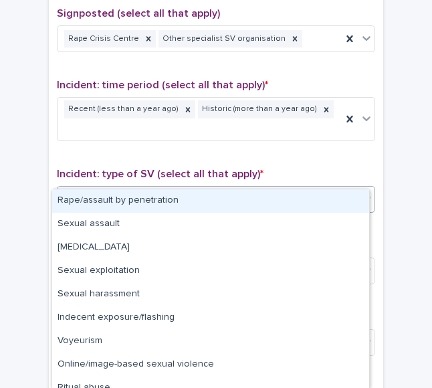
click at [118, 189] on div "Select..." at bounding box center [207, 200] width 300 height 22
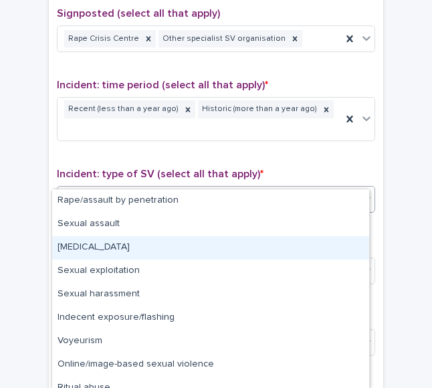
click at [111, 253] on div "Child sexual abuse" at bounding box center [210, 247] width 317 height 23
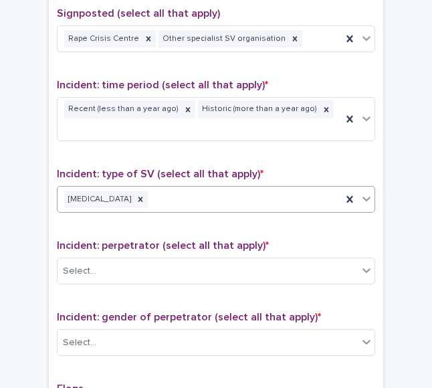
click at [205, 188] on div "Child sexual abuse" at bounding box center [199, 199] width 284 height 23
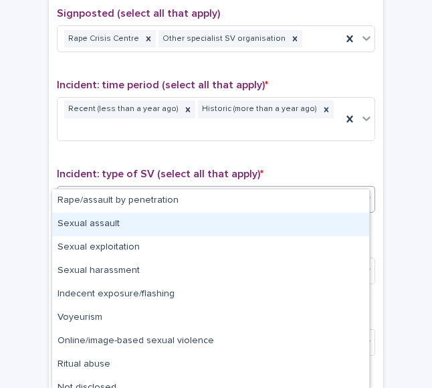
click at [115, 218] on div "Sexual assault" at bounding box center [210, 224] width 317 height 23
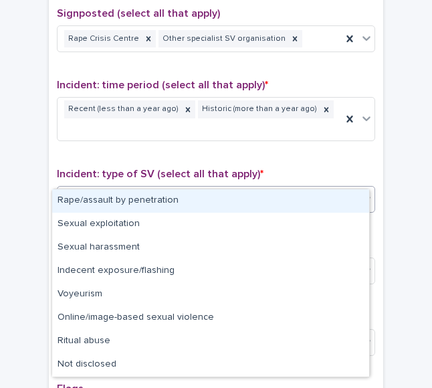
click at [259, 188] on div "Sexual assault Child sexual abuse" at bounding box center [199, 199] width 284 height 23
click at [189, 197] on div "Rape/assault by penetration" at bounding box center [210, 200] width 317 height 23
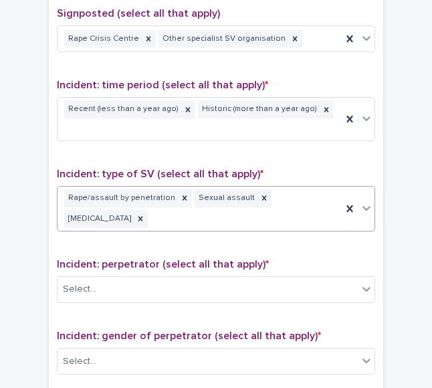
scroll to position [941, 0]
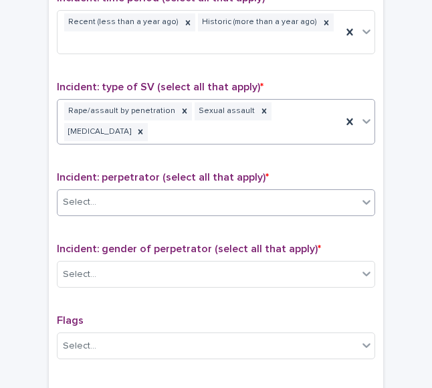
click at [127, 191] on div "Select..." at bounding box center [207, 202] width 300 height 22
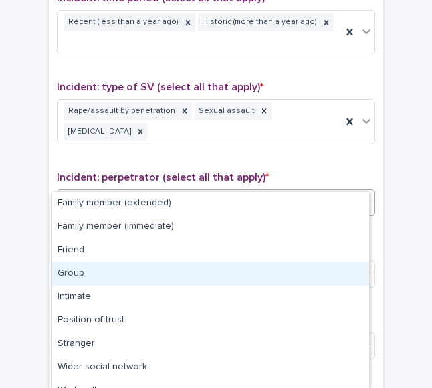
scroll to position [61, 0]
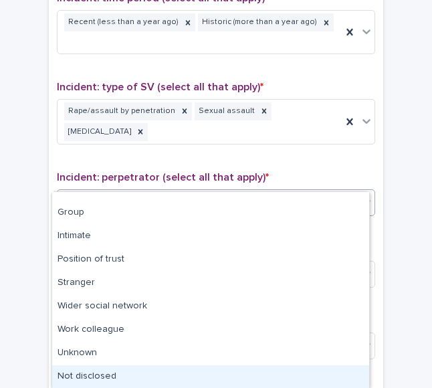
click at [95, 370] on div "Not disclosed" at bounding box center [210, 376] width 317 height 23
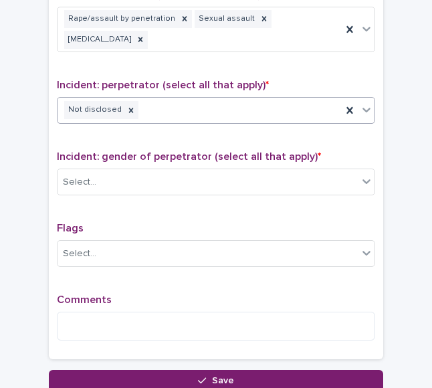
scroll to position [1036, 0]
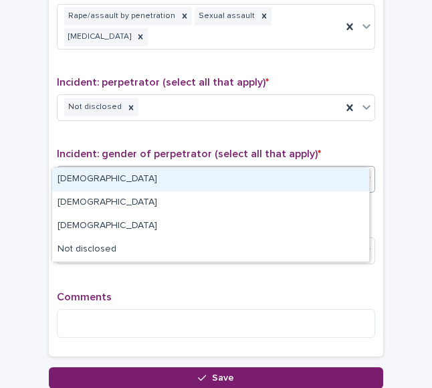
click at [112, 168] on div "Select..." at bounding box center [207, 179] width 300 height 22
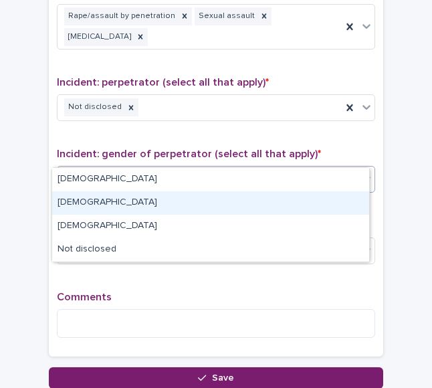
click at [94, 206] on div "Female" at bounding box center [210, 202] width 317 height 23
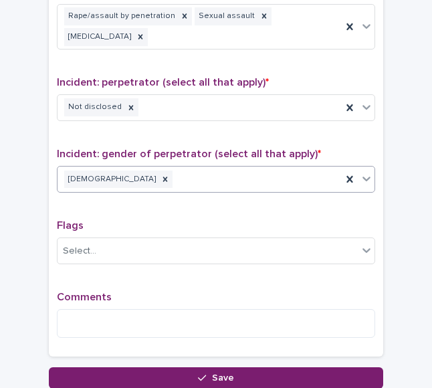
click at [228, 168] on div "Female" at bounding box center [199, 179] width 284 height 23
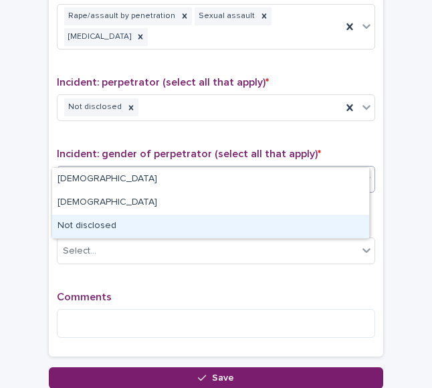
click at [121, 233] on div "Not disclosed" at bounding box center [210, 226] width 317 height 23
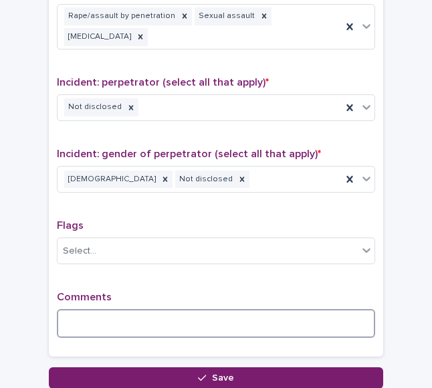
click at [89, 309] on textarea at bounding box center [216, 323] width 318 height 28
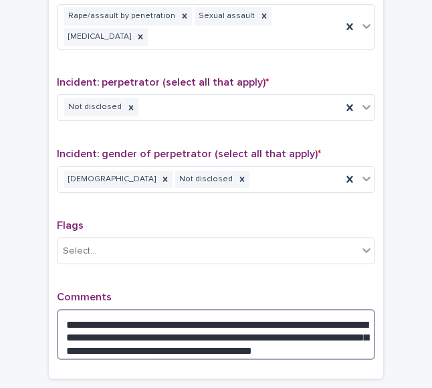
click at [219, 319] on textarea "**********" at bounding box center [216, 334] width 318 height 50
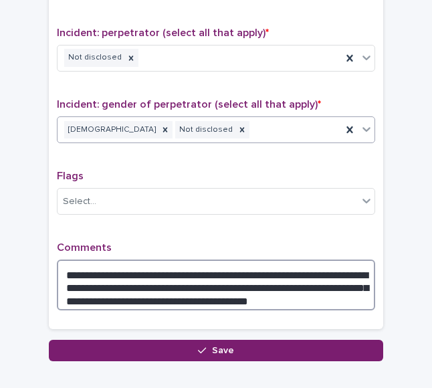
scroll to position [1088, 0]
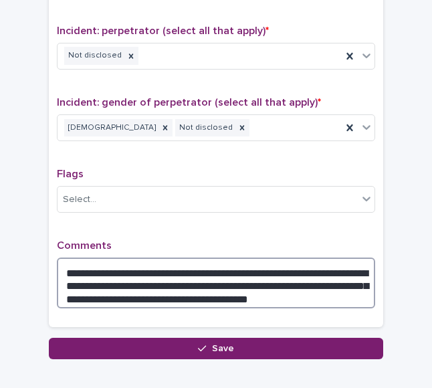
click at [234, 257] on textarea "**********" at bounding box center [216, 282] width 318 height 50
click at [237, 257] on textarea "**********" at bounding box center [216, 282] width 318 height 50
click at [269, 257] on textarea "**********" at bounding box center [216, 282] width 318 height 50
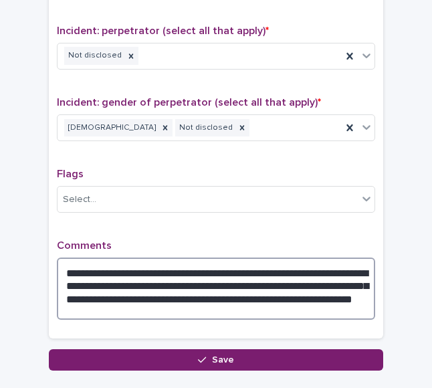
scroll to position [1104, 0]
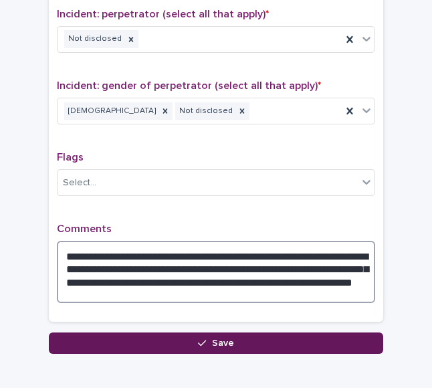
type textarea "**********"
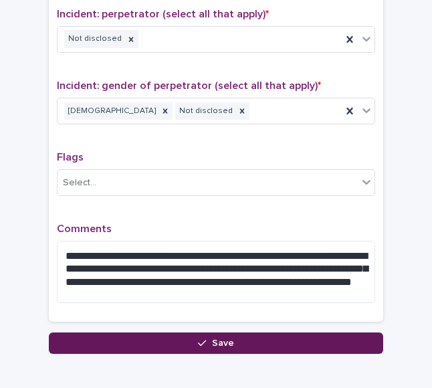
click at [108, 332] on button "Save" at bounding box center [216, 342] width 334 height 21
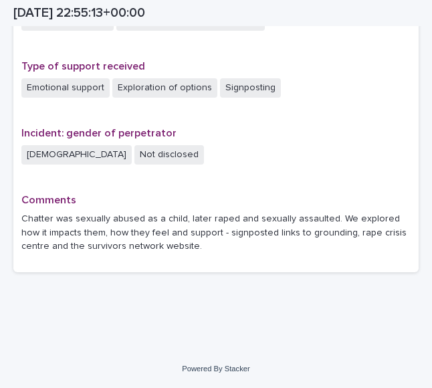
scroll to position [932, 0]
